Goal: Task Accomplishment & Management: Complete application form

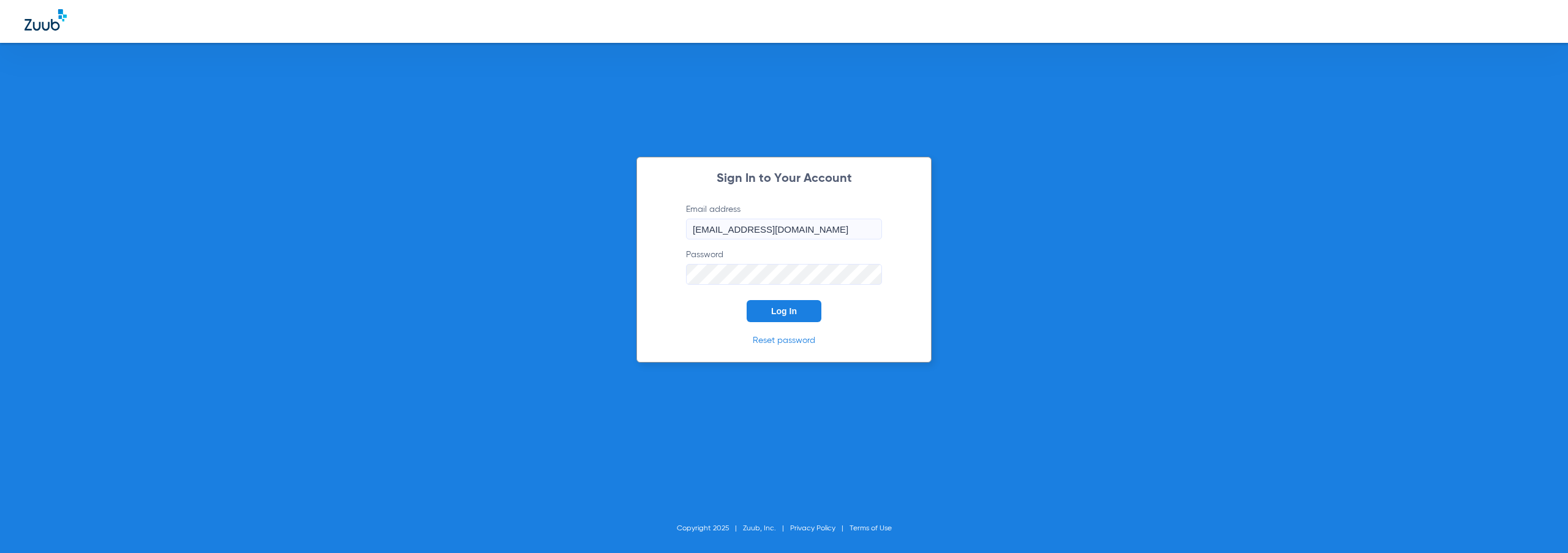
click at [782, 313] on span "Log In" at bounding box center [784, 311] width 26 height 10
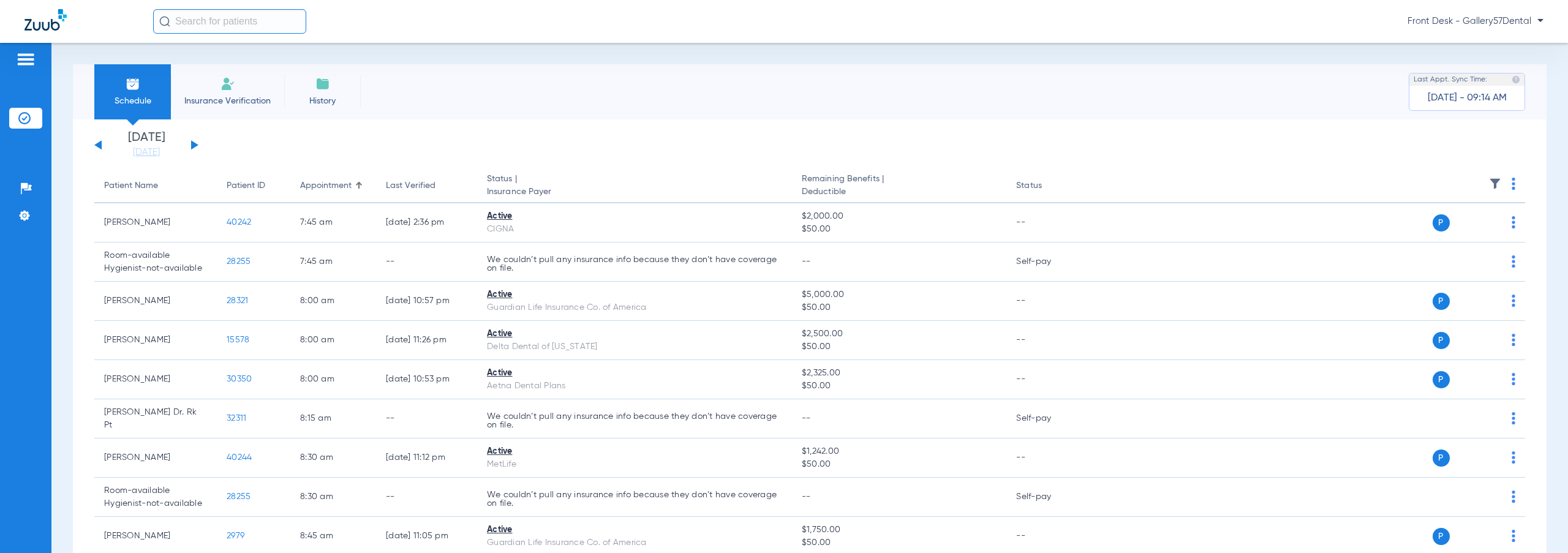
click at [241, 77] on li "Insurance Verification" at bounding box center [228, 92] width 113 height 55
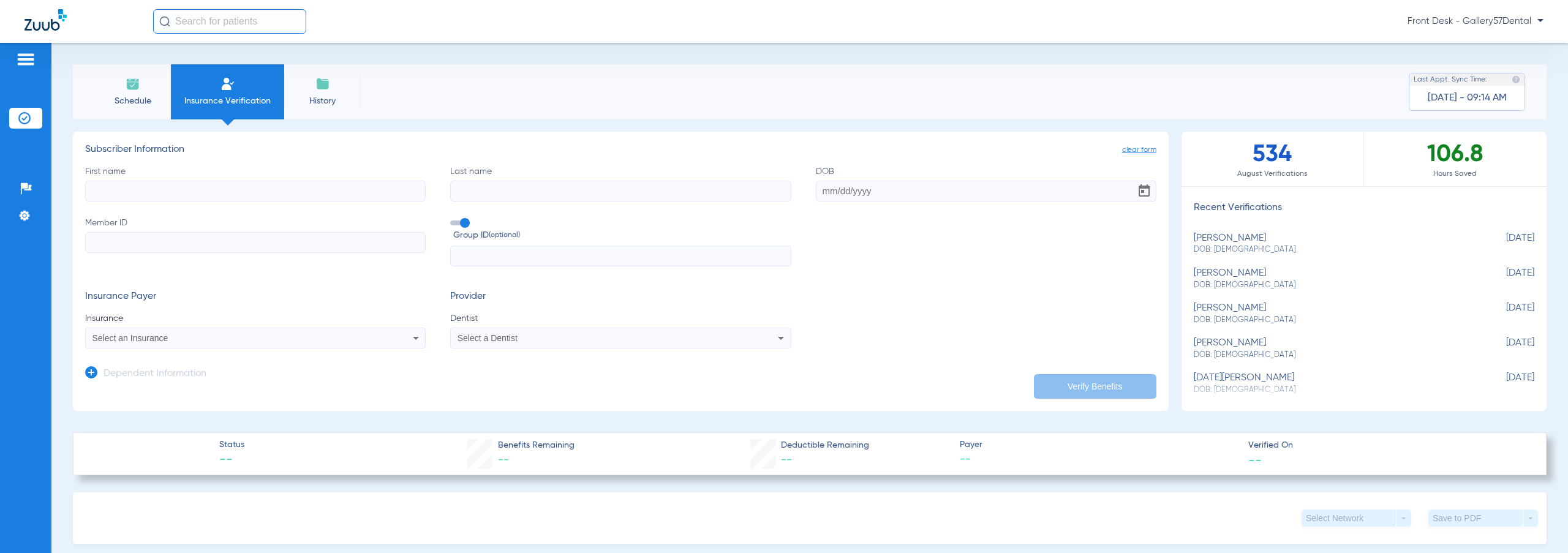
click at [311, 189] on input "First name" at bounding box center [255, 191] width 340 height 21
type input "[PERSON_NAME]"
click at [239, 241] on input "Member ID" at bounding box center [255, 242] width 340 height 21
paste input "ALU717348"
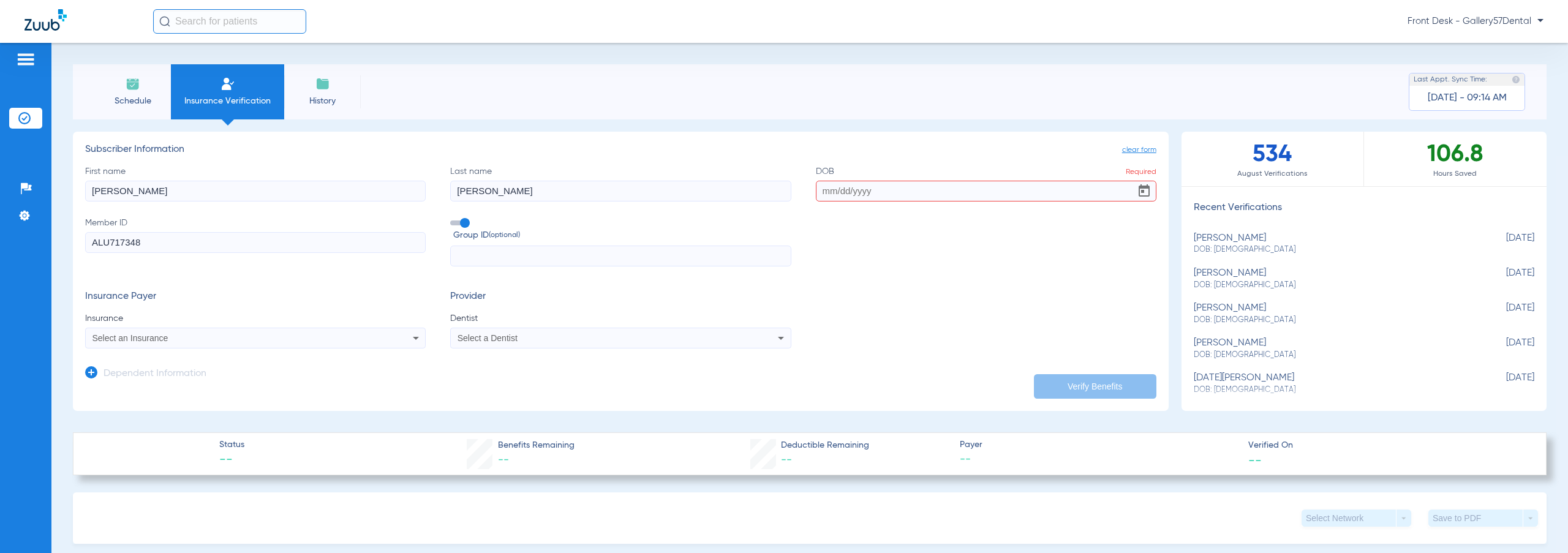
type input "ALU717348"
click at [817, 198] on input "DOB Required" at bounding box center [986, 191] width 340 height 21
paste input "[DATE]"
type input "[DATE]"
click at [334, 334] on div "Select an Insurance" at bounding box center [223, 337] width 261 height 9
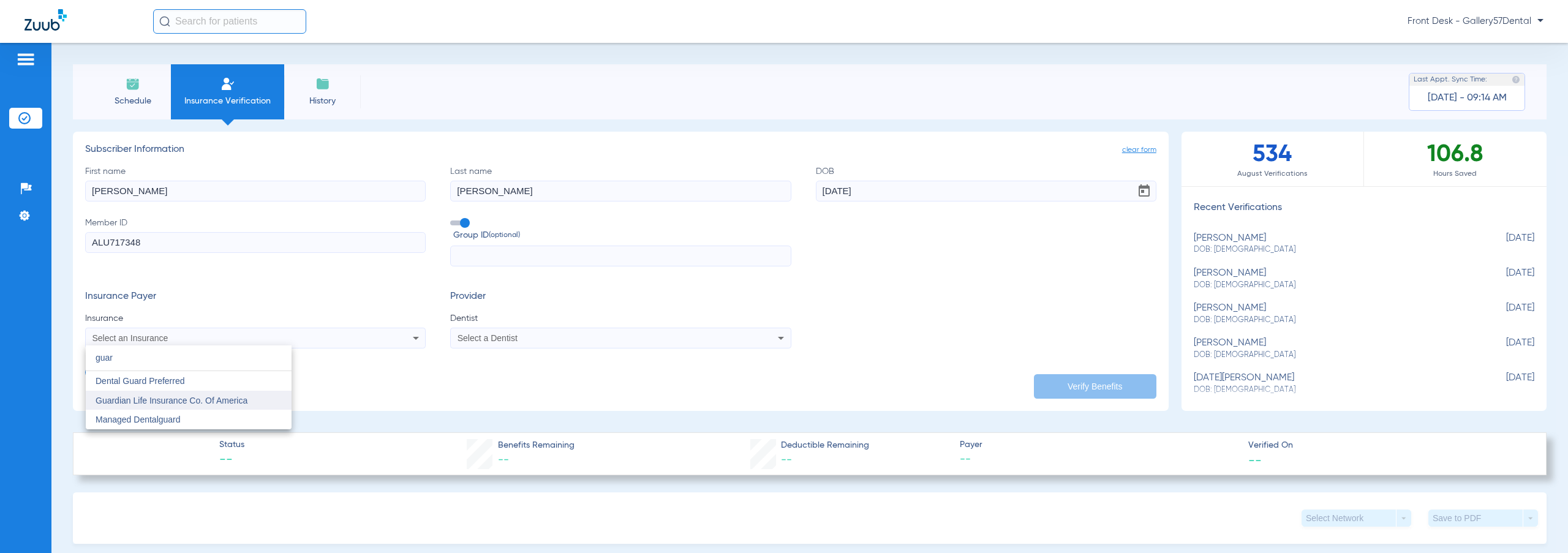
type input "guar"
click at [231, 401] on span "Guardian Life Insurance Co. Of America" at bounding box center [171, 400] width 152 height 10
click at [475, 337] on span "Select a Dentist" at bounding box center [487, 338] width 60 height 10
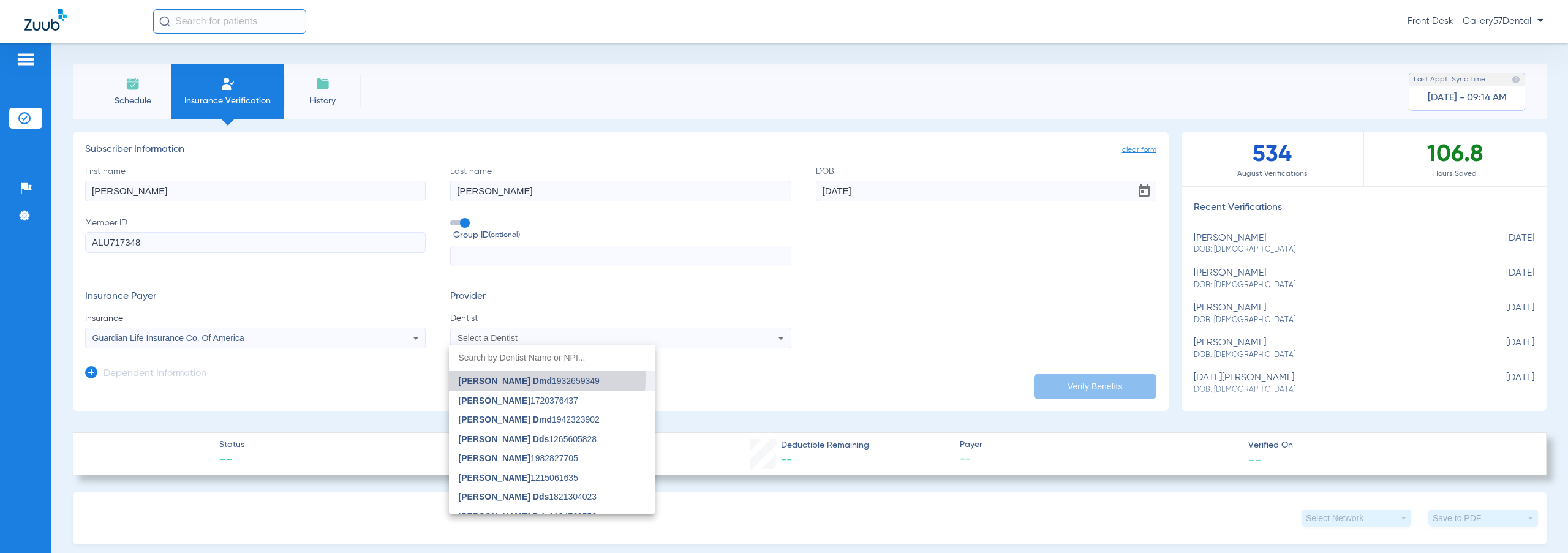
click at [479, 377] on span "[PERSON_NAME] Dmd" at bounding box center [505, 381] width 93 height 10
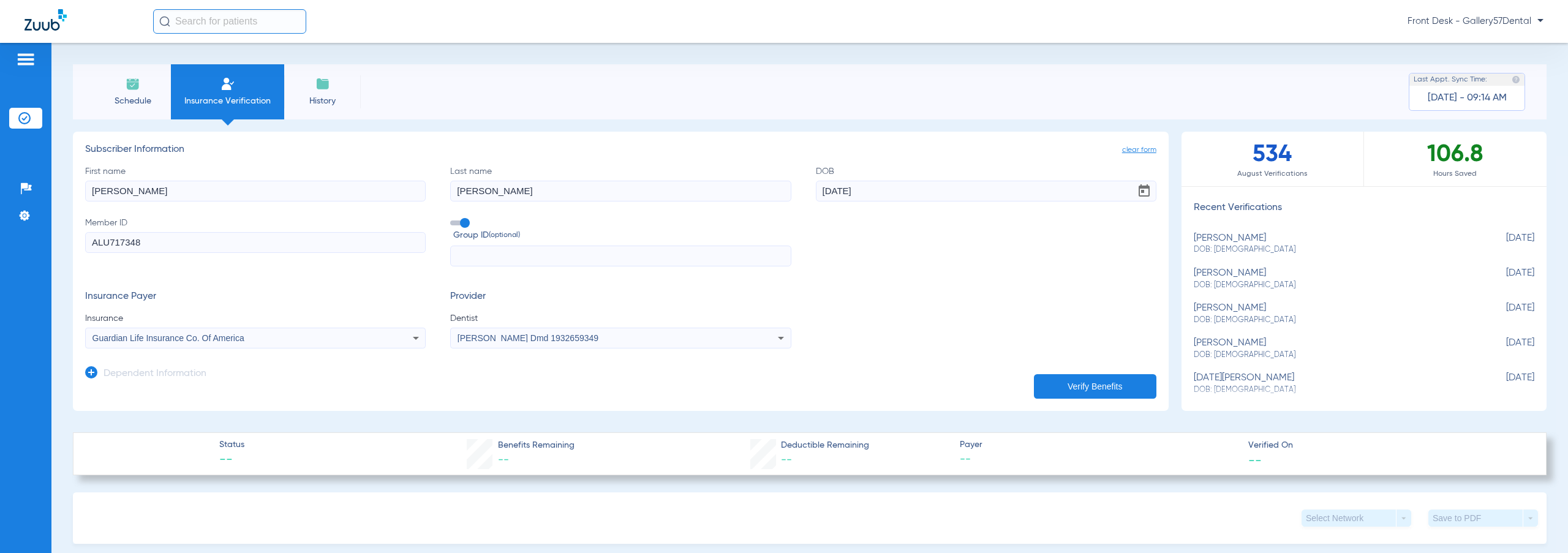
click at [1031, 376] on form "clear form Subscriber Information First name [PERSON_NAME] Last name [PERSON_NA…" at bounding box center [621, 267] width 1071 height 246
click at [1038, 375] on button "Verify Benefits" at bounding box center [1096, 386] width 123 height 24
